Goal: Task Accomplishment & Management: Complete application form

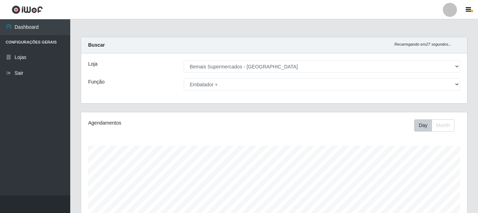
select select "249"
click at [307, 84] on select "[Selecione...] ASG ASG + ASG ++ Auxiliar de Depósito Auxiliar de Depósito + Aux…" at bounding box center [322, 84] width 276 height 12
click at [243, 88] on select "[Selecione...] ASG ASG + ASG ++ Auxiliar de Depósito Auxiliar de Depósito + Aux…" at bounding box center [322, 84] width 276 height 12
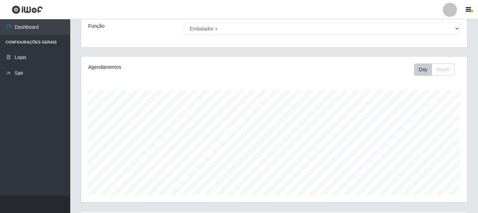
scroll to position [128, 0]
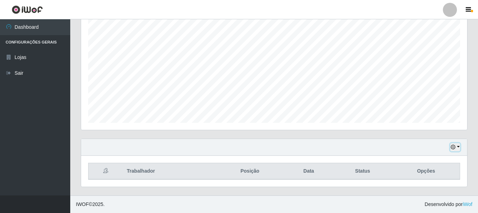
click at [454, 147] on icon "button" at bounding box center [452, 147] width 5 height 5
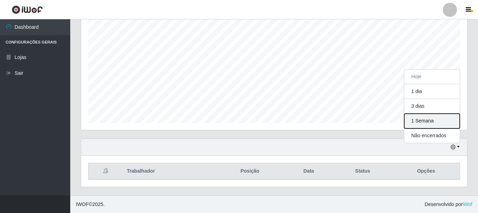
click at [432, 121] on button "1 Semana" at bounding box center [431, 121] width 55 height 15
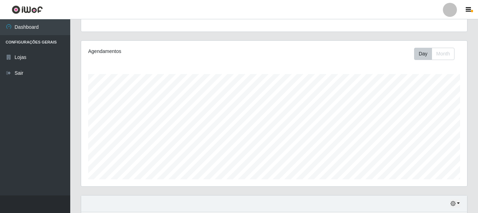
scroll to position [0, 0]
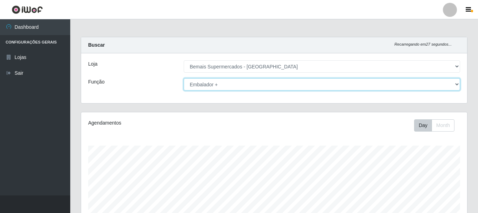
click at [262, 85] on select "[Selecione...] ASG ASG + ASG ++ Auxiliar de Depósito Auxiliar de Depósito + Aux…" at bounding box center [322, 84] width 276 height 12
click at [184, 78] on select "[Selecione...] ASG ASG + ASG ++ Auxiliar de Depósito Auxiliar de Depósito + Aux…" at bounding box center [322, 84] width 276 height 12
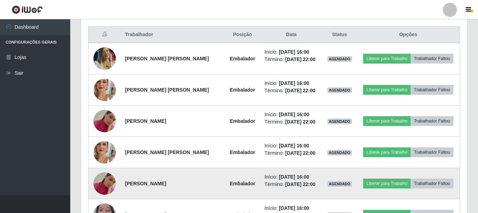
scroll to position [304, 0]
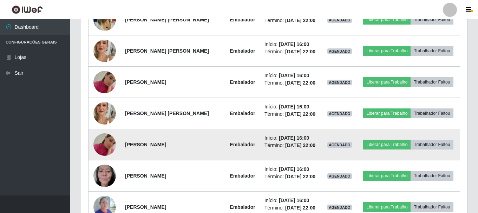
click at [107, 147] on img at bounding box center [104, 145] width 22 height 40
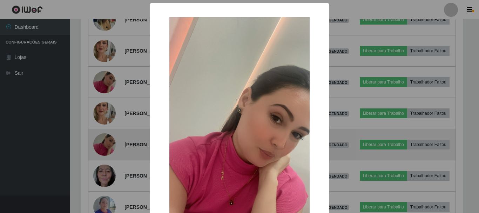
click at [107, 147] on div "× OK Cancel" at bounding box center [239, 106] width 479 height 213
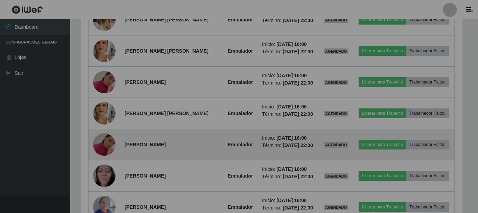
scroll to position [146, 386]
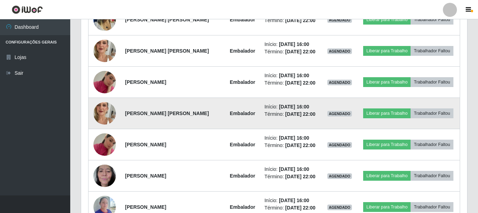
click at [103, 114] on img at bounding box center [104, 113] width 22 height 40
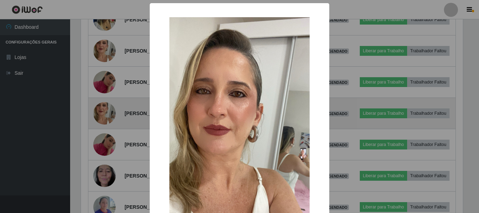
click at [103, 114] on div "× OK Cancel" at bounding box center [239, 106] width 479 height 213
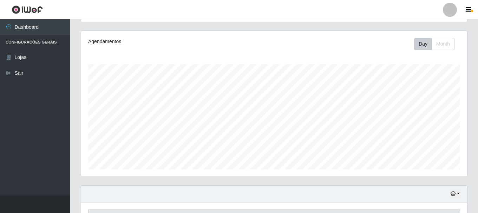
scroll to position [0, 0]
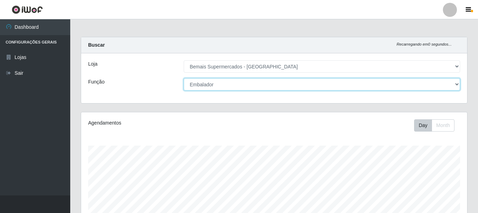
click at [213, 87] on select "[Selecione...] ASG ASG + ASG ++ Auxiliar de Depósito Auxiliar de Depósito + Aux…" at bounding box center [322, 84] width 276 height 12
click at [233, 85] on select "[Selecione...] ASG ASG + ASG ++ Auxiliar de Depósito Auxiliar de Depósito + Aux…" at bounding box center [322, 84] width 276 height 12
click at [184, 78] on select "[Selecione...] ASG ASG + ASG ++ Auxiliar de Depósito Auxiliar de Depósito + Aux…" at bounding box center [322, 84] width 276 height 12
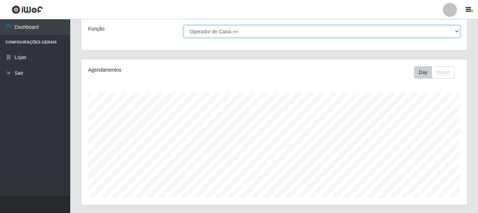
scroll to position [128, 0]
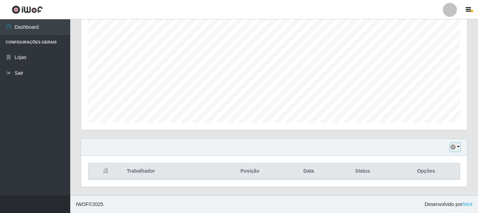
click at [456, 146] on button "button" at bounding box center [455, 147] width 10 height 8
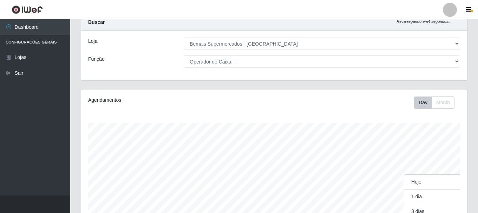
scroll to position [146, 386]
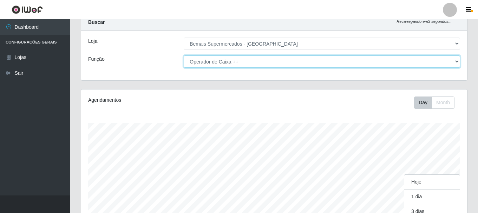
click at [225, 63] on select "[Selecione...] ASG ASG + ASG ++ Auxiliar de Depósito Auxiliar de Depósito + Aux…" at bounding box center [322, 61] width 276 height 12
select select "72"
click at [184, 55] on select "[Selecione...] ASG ASG + ASG ++ Auxiliar de Depósito Auxiliar de Depósito + Aux…" at bounding box center [322, 61] width 276 height 12
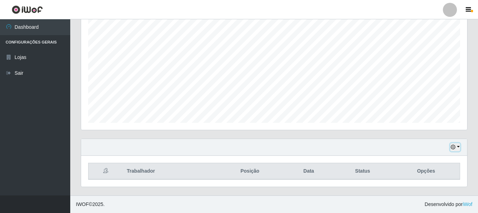
click at [452, 144] on button "button" at bounding box center [455, 147] width 10 height 8
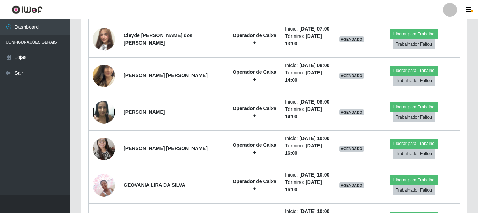
scroll to position [357, 0]
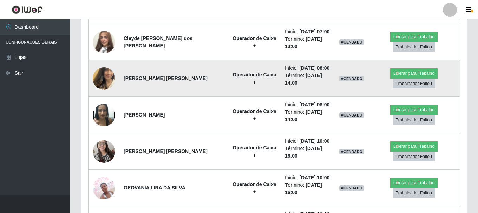
click at [105, 79] on img at bounding box center [104, 79] width 22 height 40
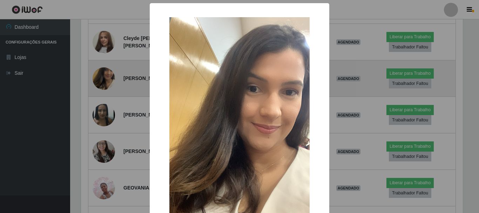
click at [105, 79] on div "× OK Cancel" at bounding box center [239, 106] width 479 height 213
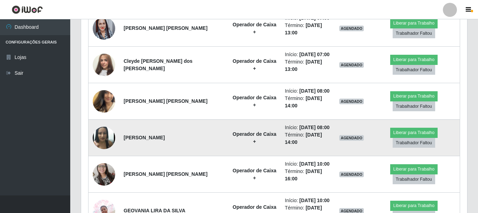
scroll to position [322, 0]
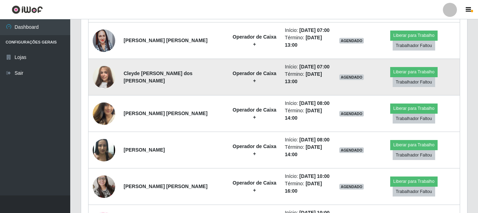
click at [106, 74] on img at bounding box center [104, 77] width 22 height 40
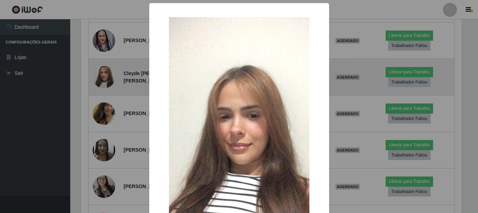
scroll to position [146, 382]
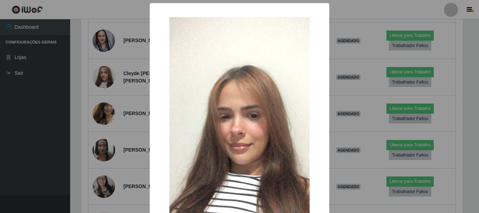
click at [107, 76] on div "× OK Cancel" at bounding box center [239, 106] width 479 height 213
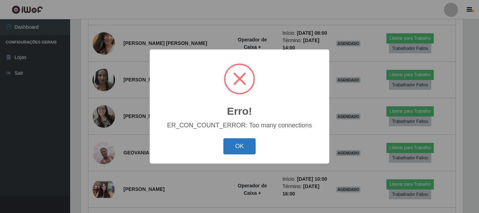
click at [241, 144] on button "OK" at bounding box center [240, 146] width 33 height 16
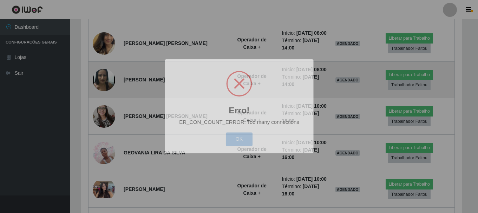
scroll to position [146, 386]
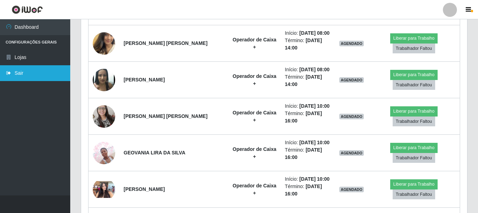
click at [21, 74] on link "Sair" at bounding box center [35, 73] width 70 height 16
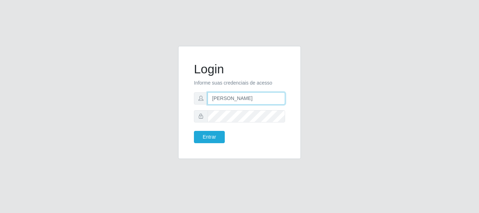
click at [254, 97] on input "[PERSON_NAME]" at bounding box center [247, 98] width 78 height 12
type input "a"
type input "flaviana@b3ruas"
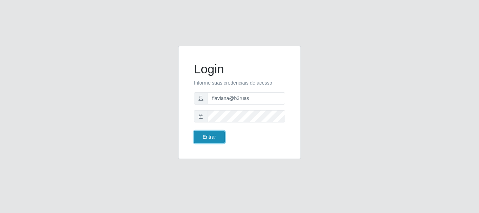
click at [206, 138] on button "Entrar" at bounding box center [209, 137] width 31 height 12
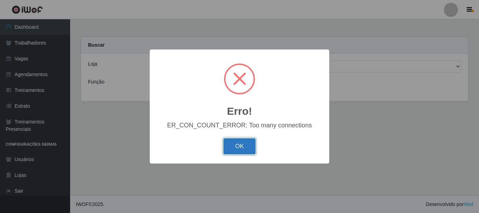
click at [235, 150] on button "OK" at bounding box center [240, 146] width 33 height 16
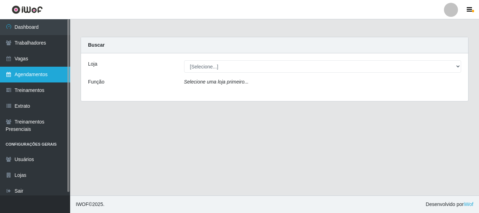
click at [52, 74] on link "Agendamentos" at bounding box center [35, 75] width 70 height 16
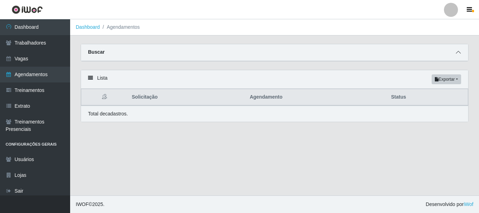
click at [459, 51] on icon at bounding box center [458, 52] width 5 height 5
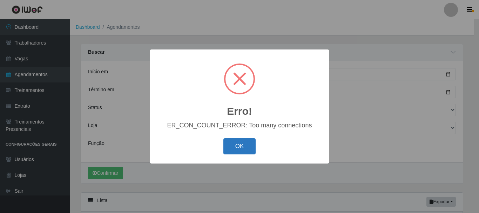
click at [229, 152] on button "OK" at bounding box center [240, 146] width 33 height 16
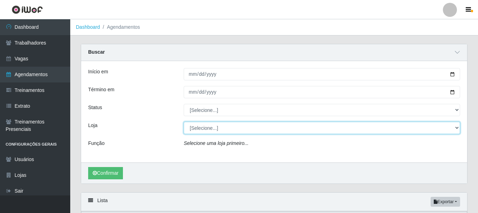
click at [222, 132] on select "[Selecione...] Bemais Supermercados - [GEOGRAPHIC_DATA]" at bounding box center [322, 128] width 276 height 12
select select "249"
click at [184, 122] on select "[Selecione...] Bemais Supermercados - [GEOGRAPHIC_DATA]" at bounding box center [322, 128] width 276 height 12
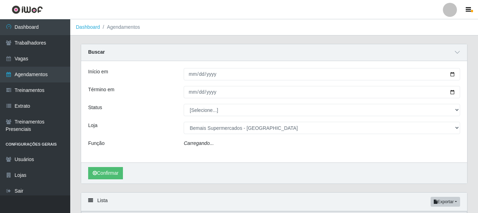
click at [225, 142] on div "Carregando..." at bounding box center [321, 145] width 287 height 10
click at [222, 143] on icon "Ocorreu um erro ao processar a requisição." at bounding box center [231, 143] width 95 height 6
click at [334, 146] on div "Ocorreu um erro ao processar a requisição." at bounding box center [321, 145] width 287 height 10
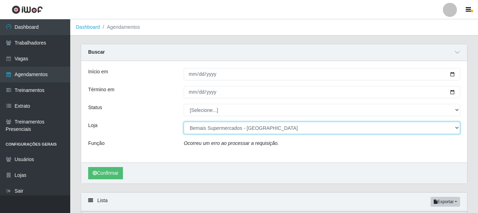
click at [455, 129] on select "[Selecione...] Bemais Supermercados - [GEOGRAPHIC_DATA]" at bounding box center [322, 128] width 276 height 12
click at [184, 122] on select "[Selecione...] Bemais Supermercados - [GEOGRAPHIC_DATA]" at bounding box center [322, 128] width 276 height 12
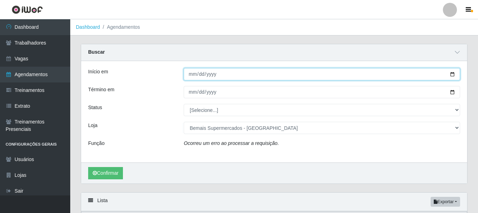
click at [451, 76] on input "Início em" at bounding box center [322, 74] width 276 height 12
type input "[DATE]"
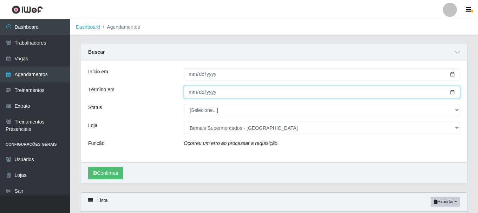
click at [453, 92] on input "Término em" at bounding box center [322, 92] width 276 height 12
type input "[DATE]"
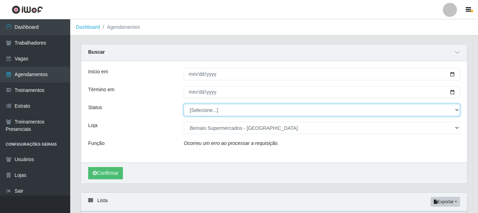
click at [251, 114] on select "[Selecione...] AGENDADO AGUARDANDO LIBERAR EM ANDAMENTO EM REVISÃO FINALIZADO C…" at bounding box center [322, 110] width 276 height 12
select select "AGENDADO"
click at [184, 104] on select "[Selecione...] AGENDADO AGUARDANDO LIBERAR EM ANDAMENTO EM REVISÃO FINALIZADO C…" at bounding box center [322, 110] width 276 height 12
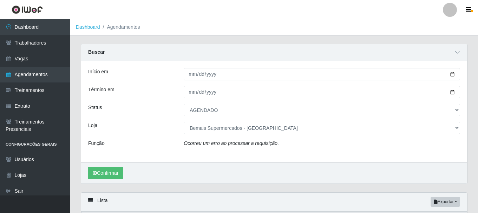
click at [247, 144] on icon "Ocorreu um erro ao processar a requisição." at bounding box center [231, 143] width 95 height 6
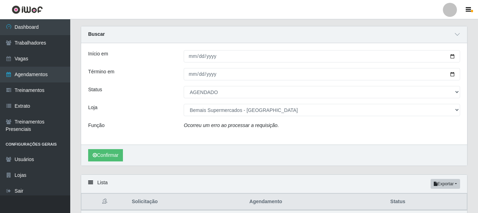
scroll to position [35, 0]
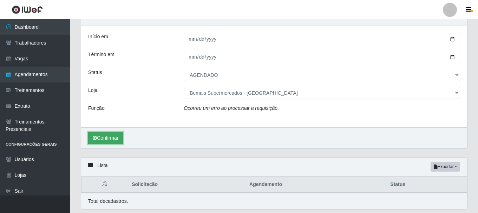
click at [106, 141] on button "Confirmar" at bounding box center [105, 138] width 35 height 12
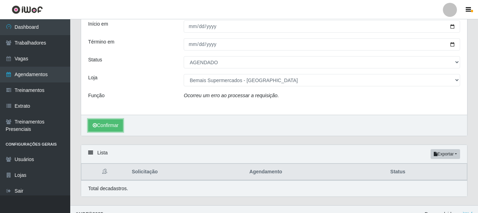
scroll to position [58, 0]
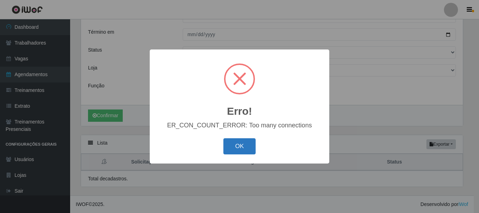
click at [238, 151] on button "OK" at bounding box center [240, 146] width 33 height 16
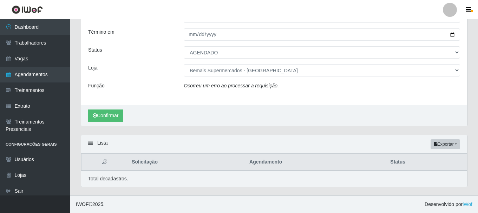
click at [407, 82] on div "Ocorreu um erro ao processar a requisição." at bounding box center [321, 87] width 287 height 10
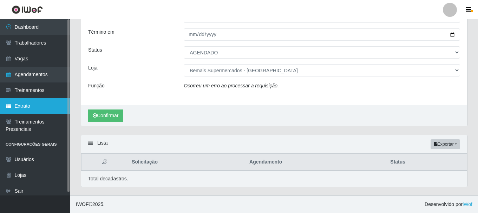
click at [32, 100] on link "Extrato" at bounding box center [35, 106] width 70 height 16
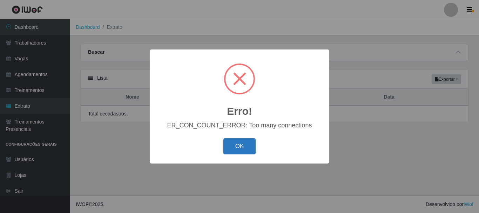
click at [241, 142] on button "OK" at bounding box center [240, 146] width 33 height 16
click at [248, 147] on button "OK" at bounding box center [240, 146] width 33 height 16
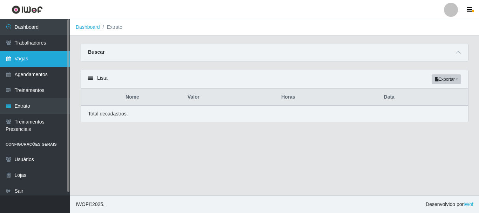
click at [19, 60] on link "Vagas" at bounding box center [35, 59] width 70 height 16
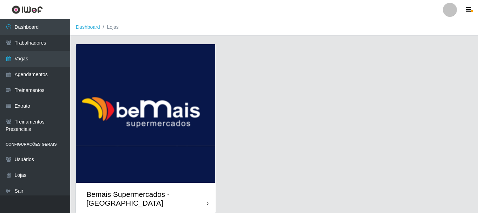
click at [129, 193] on div "Bemais Supermercados - [GEOGRAPHIC_DATA]" at bounding box center [146, 199] width 120 height 18
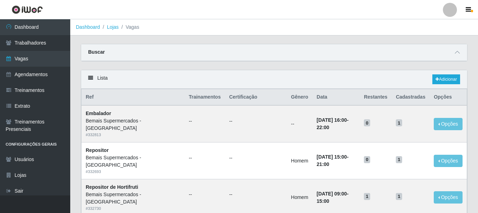
click at [91, 77] on icon at bounding box center [90, 77] width 5 height 5
click at [459, 53] on icon at bounding box center [456, 52] width 5 height 5
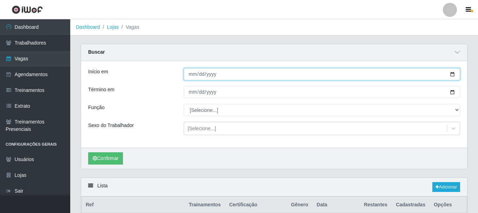
click at [453, 73] on input "Início em" at bounding box center [322, 74] width 276 height 12
type input "[DATE]"
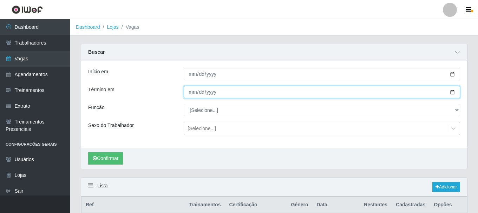
drag, startPoint x: 455, startPoint y: 91, endPoint x: 441, endPoint y: 94, distance: 14.3
click at [455, 91] on input "Término em" at bounding box center [322, 92] width 276 height 12
click at [451, 94] on input "Término em" at bounding box center [322, 92] width 276 height 12
type input "[DATE]"
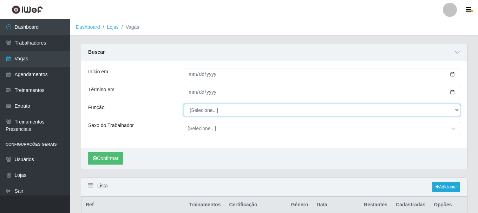
click at [453, 111] on select "[Selecione...] ASG ASG + ASG ++ Auxiliar de Depósito Auxiliar de Depósito + Aux…" at bounding box center [322, 110] width 276 height 12
select select "72"
click at [184, 104] on select "[Selecione...] ASG ASG + ASG ++ Auxiliar de Depósito Auxiliar de Depósito + Aux…" at bounding box center [322, 110] width 276 height 12
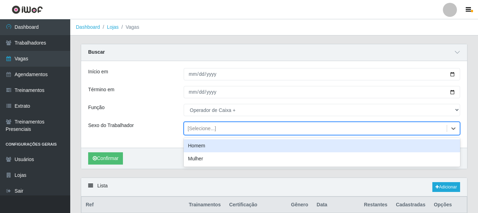
click at [235, 127] on div "[Selecione...]" at bounding box center [315, 129] width 262 height 12
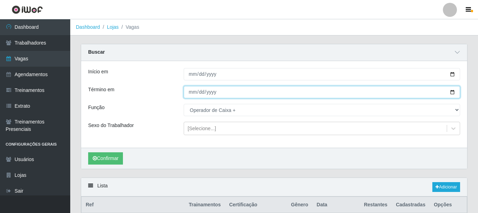
click at [261, 93] on input "[DATE]" at bounding box center [322, 92] width 276 height 12
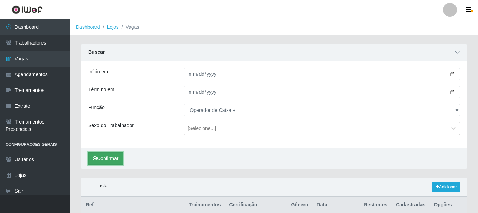
click at [102, 160] on button "Confirmar" at bounding box center [105, 158] width 35 height 12
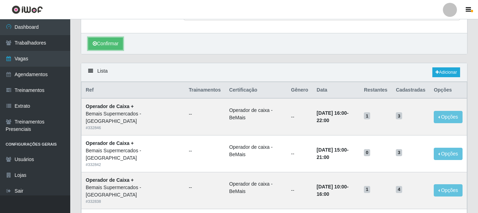
scroll to position [22, 0]
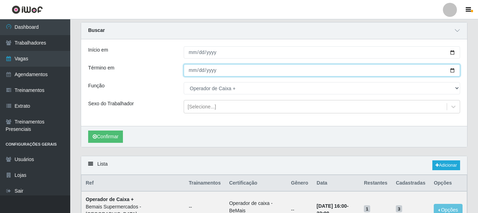
click at [452, 69] on input "[DATE]" at bounding box center [322, 70] width 276 height 12
type input "[DATE]"
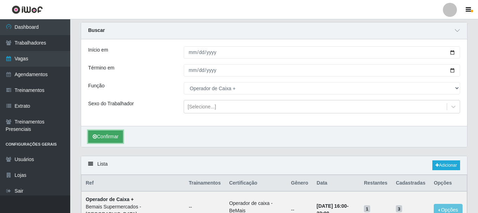
click at [113, 134] on button "Confirmar" at bounding box center [105, 137] width 35 height 12
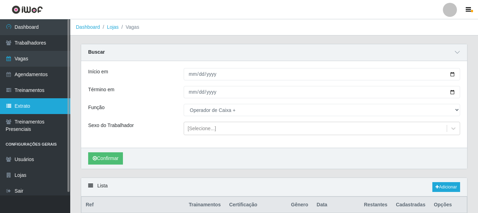
click at [44, 106] on link "Extrato" at bounding box center [35, 106] width 70 height 16
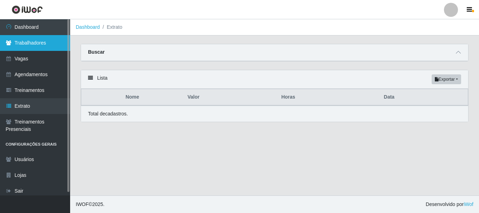
click at [30, 46] on link "Trabalhadores" at bounding box center [35, 43] width 70 height 16
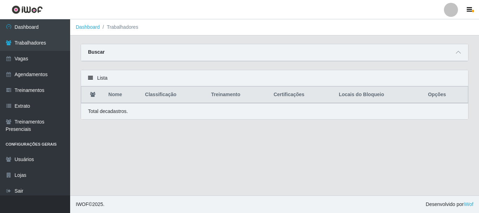
click at [362, 96] on th "Locais do Bloqueio" at bounding box center [379, 95] width 89 height 16
click at [209, 54] on div "Buscar" at bounding box center [274, 52] width 387 height 17
click at [458, 52] on icon at bounding box center [458, 52] width 5 height 5
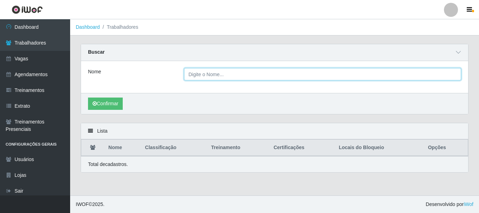
click at [216, 76] on input "Nome" at bounding box center [323, 74] width 278 height 12
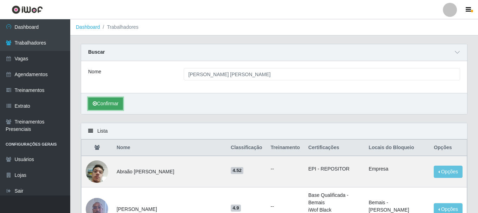
click at [115, 101] on button "Confirmar" at bounding box center [105, 104] width 35 height 12
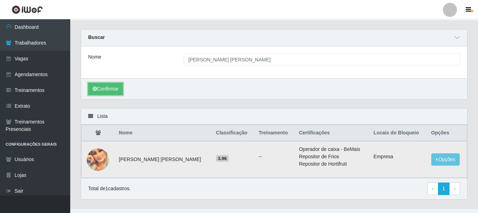
scroll to position [28, 0]
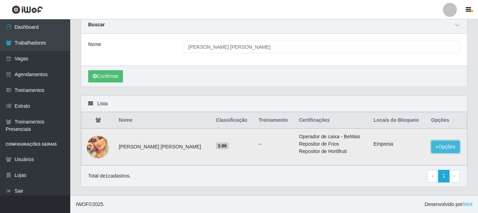
click at [437, 144] on button "Opções" at bounding box center [445, 147] width 29 height 12
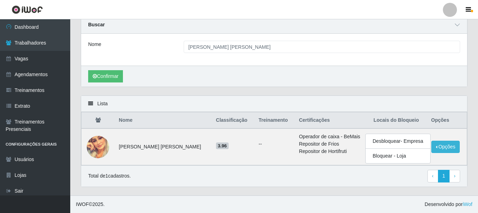
click at [189, 175] on div "Total de 1 cadastros. ‹ Previous 1 › Next" at bounding box center [274, 176] width 372 height 13
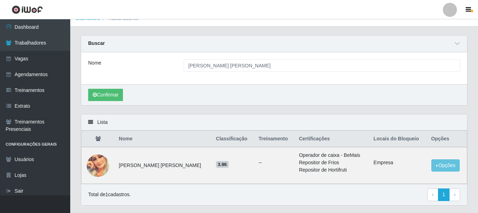
scroll to position [0, 0]
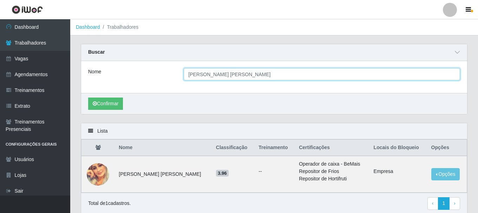
click at [277, 77] on input "[PERSON_NAME] [PERSON_NAME]" at bounding box center [322, 74] width 276 height 12
type input "a"
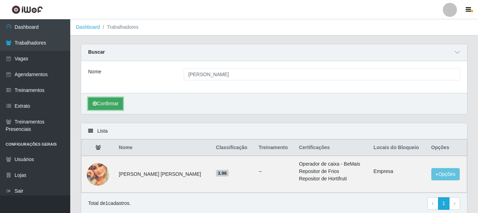
click at [112, 100] on button "Confirmar" at bounding box center [105, 104] width 35 height 12
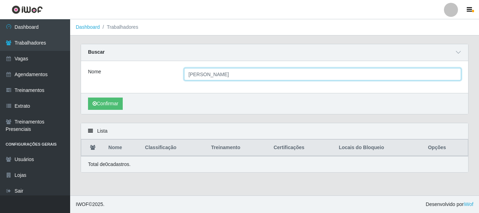
click at [239, 75] on input "[PERSON_NAME]" at bounding box center [323, 74] width 278 height 12
click at [88, 98] on button "Confirmar" at bounding box center [105, 104] width 35 height 12
click at [220, 72] on input "[PERSON_NAME] [PERSON_NAME]" at bounding box center [323, 74] width 278 height 12
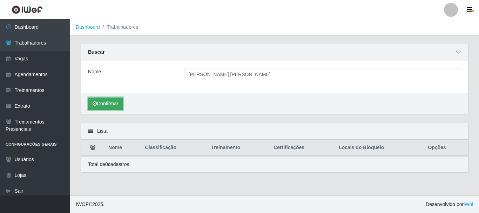
click at [115, 104] on button "Confirmar" at bounding box center [105, 104] width 35 height 12
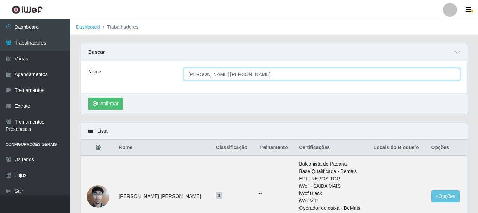
click at [237, 76] on input "[PERSON_NAME] [PERSON_NAME]" at bounding box center [322, 74] width 276 height 12
type input "a"
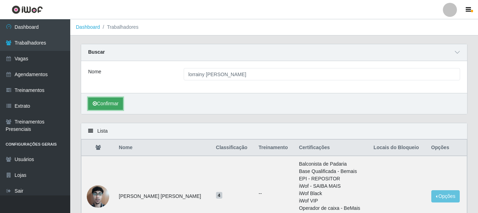
click at [115, 101] on button "Confirmar" at bounding box center [105, 104] width 35 height 12
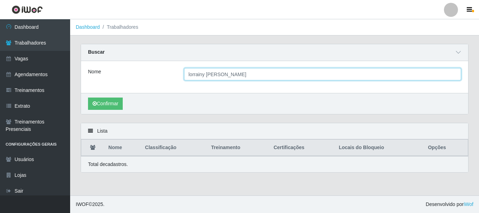
click at [265, 75] on input "lorrainy [PERSON_NAME]" at bounding box center [323, 74] width 278 height 12
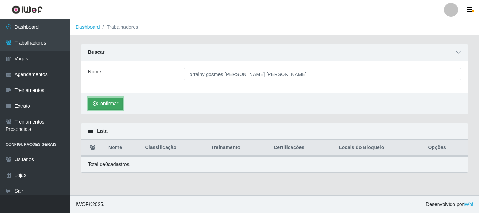
click at [96, 105] on icon "submit" at bounding box center [95, 103] width 4 height 5
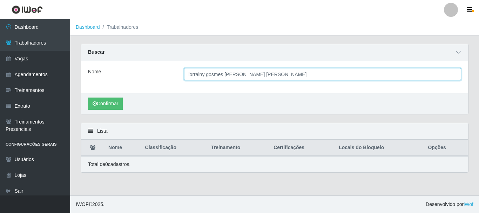
click at [214, 72] on input "lorrainy gosmes [PERSON_NAME] [PERSON_NAME]" at bounding box center [323, 74] width 278 height 12
type input "[PERSON_NAME] [PERSON_NAME]"
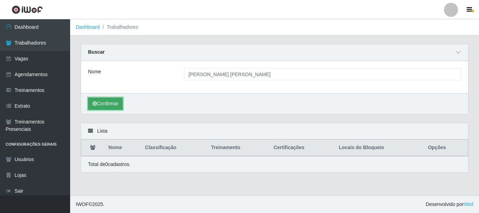
click at [117, 105] on button "Confirmar" at bounding box center [105, 104] width 35 height 12
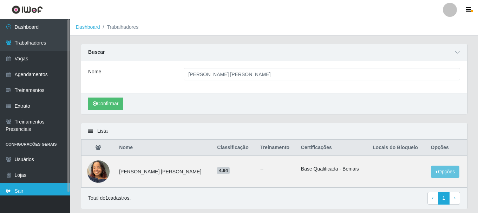
click at [30, 189] on link "Sair" at bounding box center [35, 191] width 70 height 16
